Goal: Task Accomplishment & Management: Complete application form

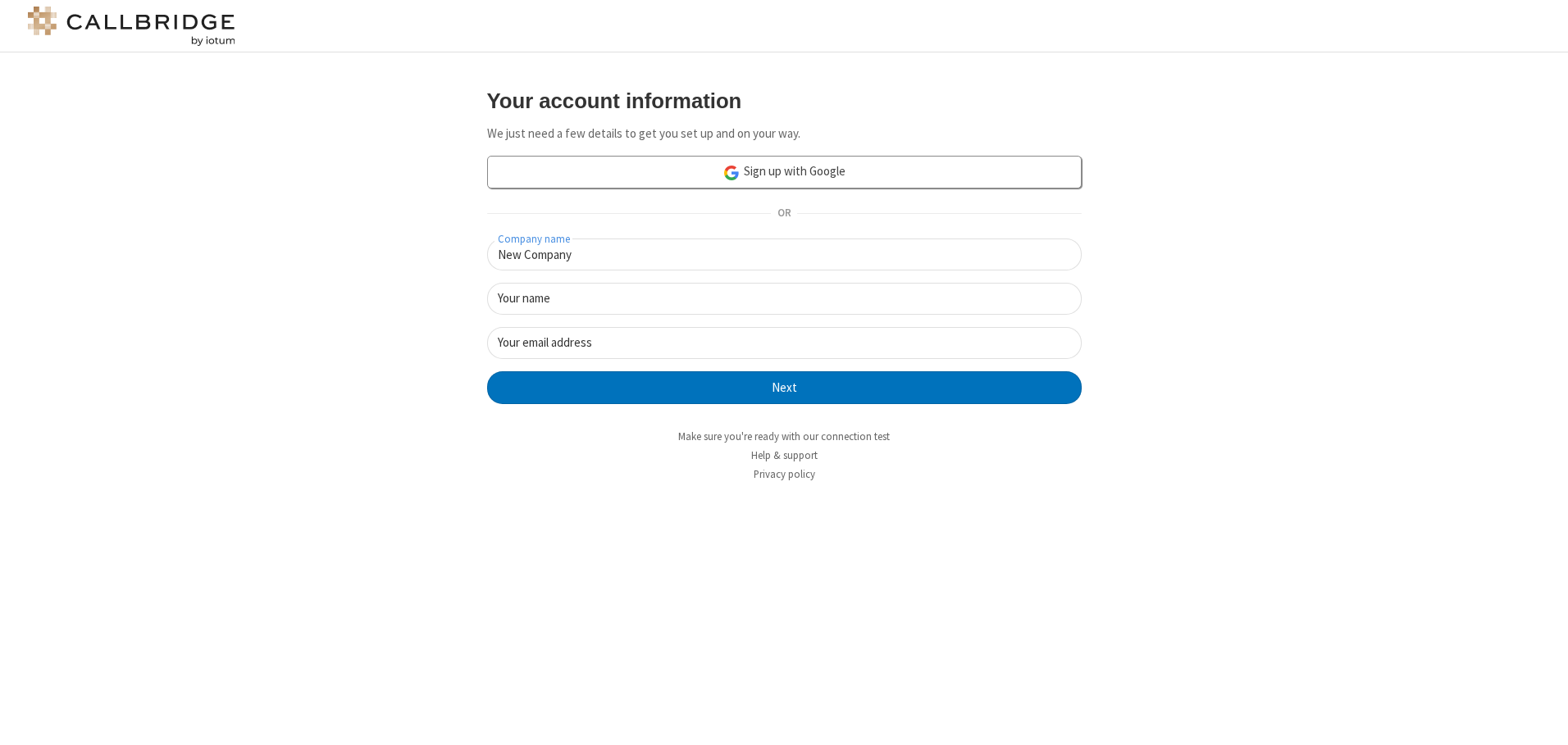
type input "New Company"
type input "New User"
type input "[EMAIL_ADDRESS][DOMAIN_NAME]"
click button "Next" at bounding box center [785, 387] width 595 height 32
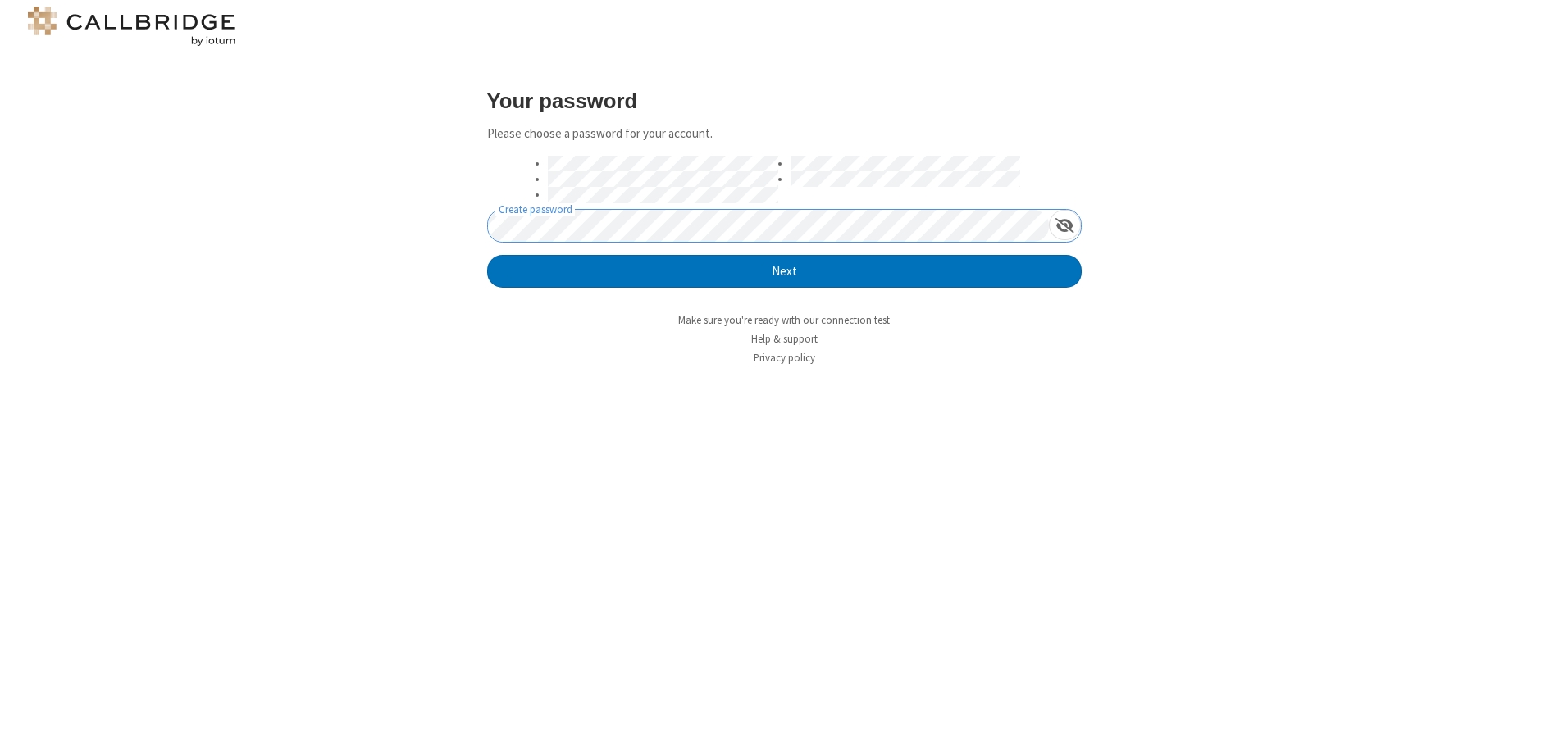
click button "Next" at bounding box center [785, 271] width 595 height 32
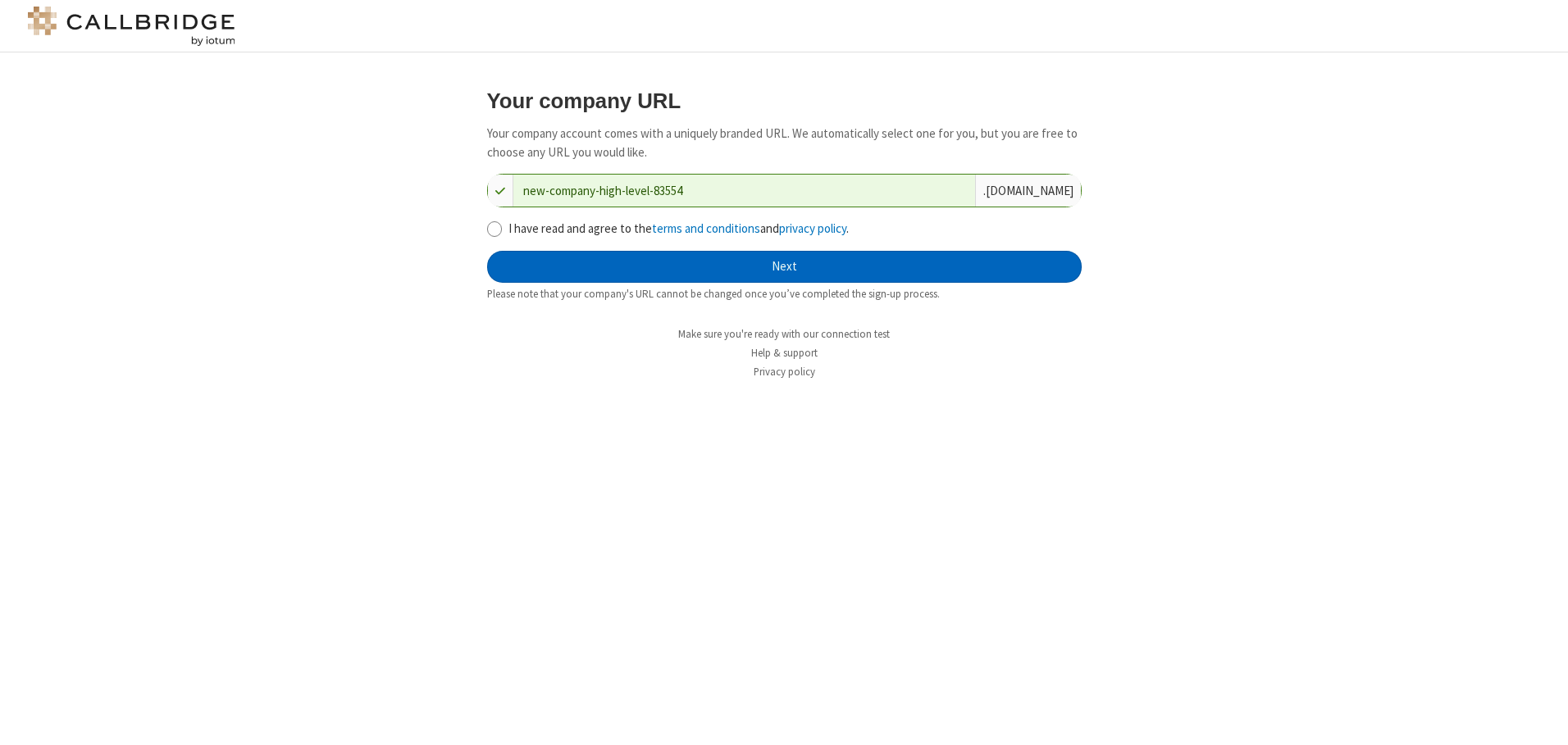
click at [784, 267] on button "Next" at bounding box center [785, 267] width 595 height 32
